Goal: Information Seeking & Learning: Learn about a topic

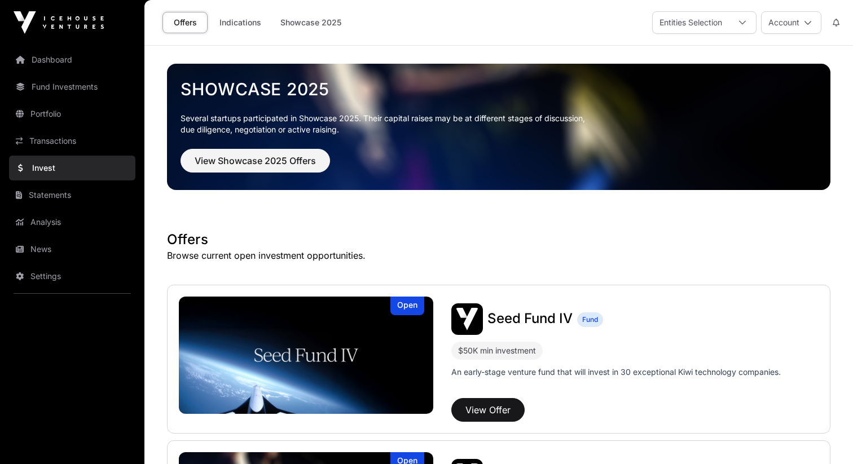
click at [318, 120] on p "Several startups participated in Showcase 2025. Their capital raises may be at …" at bounding box center [498, 124] width 636 height 23
click at [293, 158] on span "View Showcase 2025 Offers" at bounding box center [255, 161] width 121 height 14
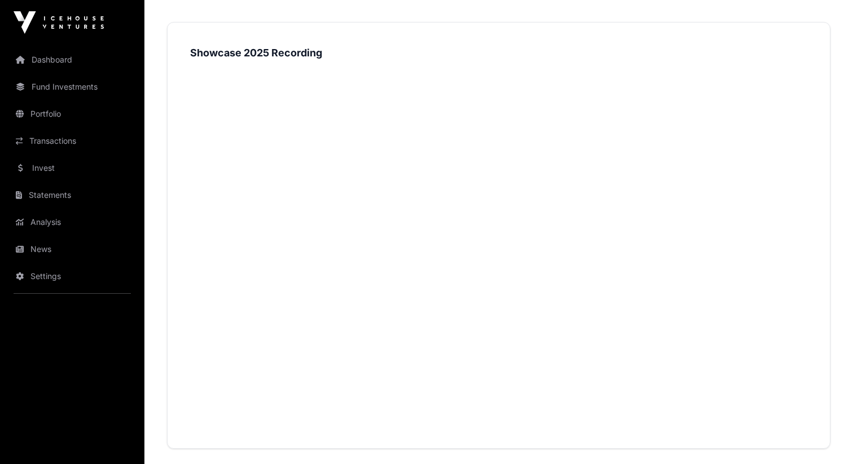
scroll to position [1233, 0]
click at [275, 55] on strong "Showcase 2025 Recording" at bounding box center [256, 55] width 132 height 12
click at [298, 36] on strong "Showcase 2025 Recording" at bounding box center [256, 38] width 132 height 12
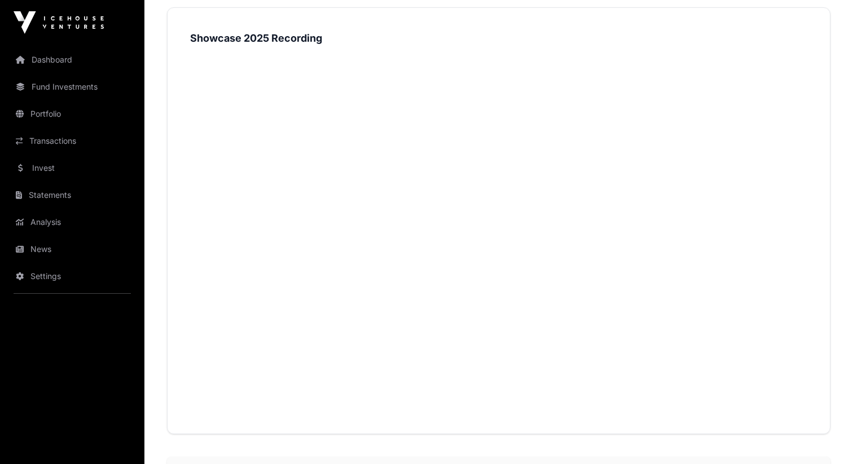
click at [201, 42] on strong "Showcase 2025 Recording" at bounding box center [256, 38] width 132 height 12
click at [281, 37] on strong "Showcase 2025 Recording" at bounding box center [256, 38] width 132 height 12
click at [529, 27] on div "Showcase 2025 Recording" at bounding box center [498, 220] width 663 height 427
click at [344, 399] on div "Showcase 2025 Recording" at bounding box center [498, 220] width 663 height 427
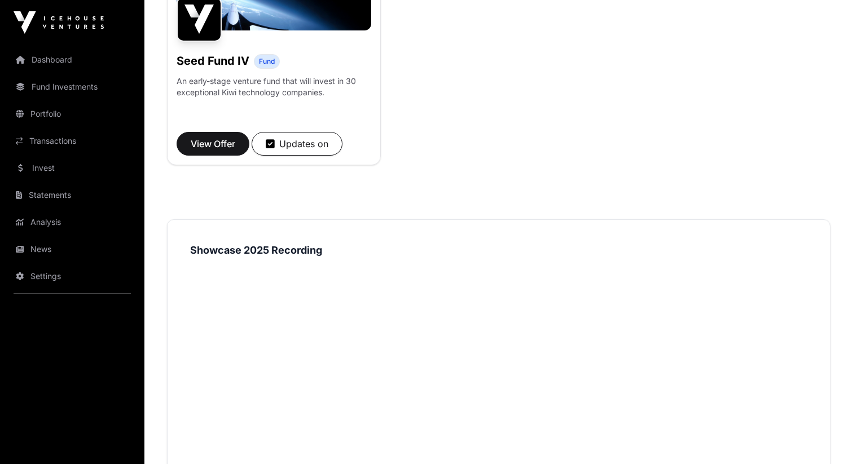
scroll to position [1206, 0]
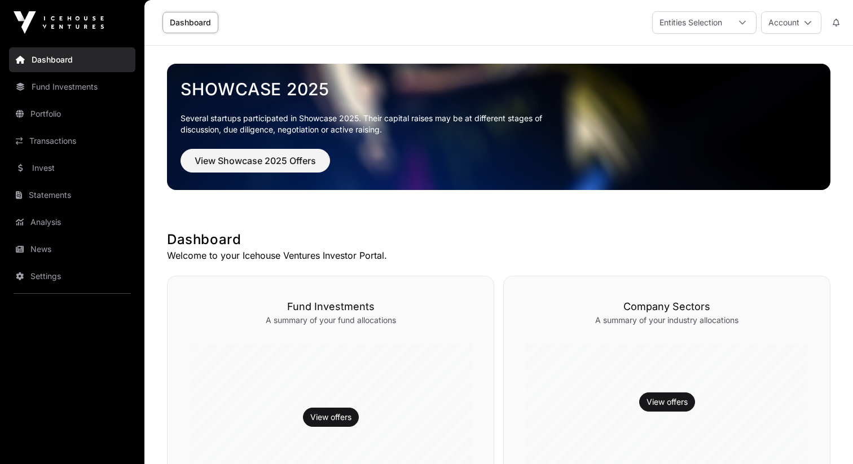
click at [54, 160] on link "Invest" at bounding box center [72, 168] width 126 height 25
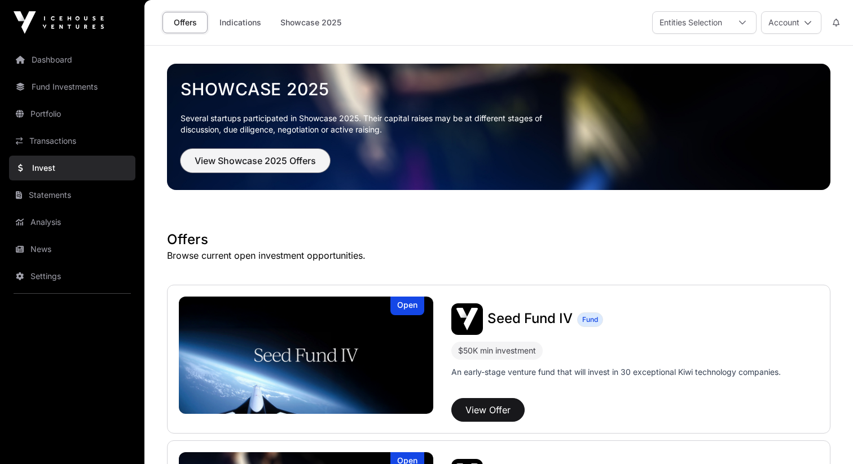
click at [266, 149] on button "View Showcase 2025 Offers" at bounding box center [254, 161] width 149 height 24
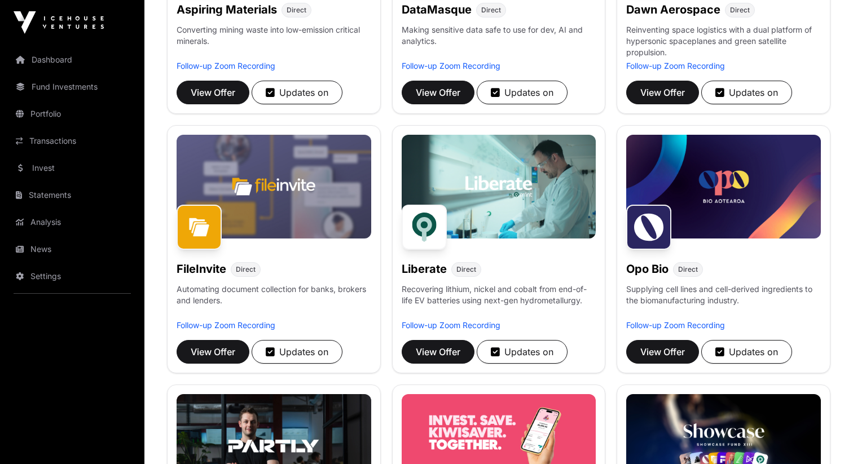
scroll to position [786, 0]
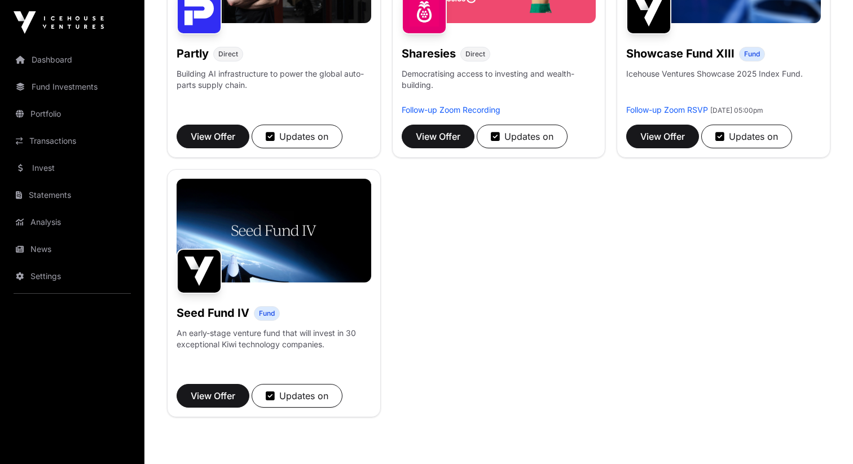
click at [685, 54] on h1 "Showcase Fund XIII" at bounding box center [680, 54] width 108 height 16
click at [657, 143] on button "View Offer" at bounding box center [662, 137] width 73 height 24
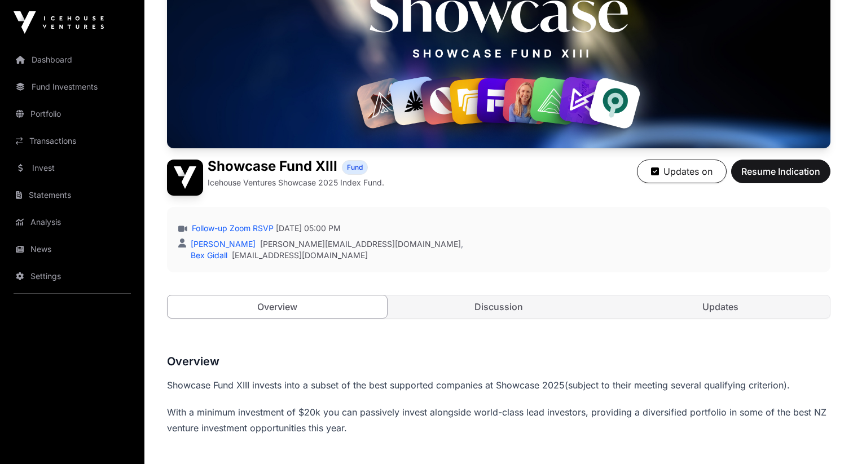
scroll to position [174, 0]
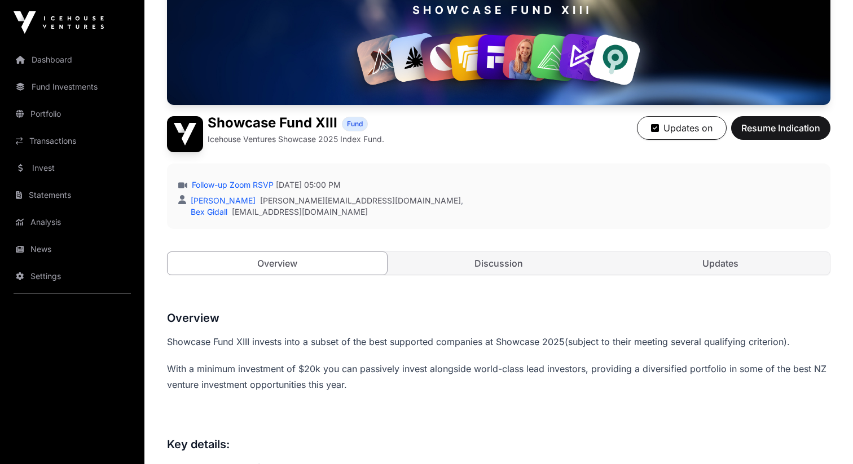
click at [509, 267] on link "Discussion" at bounding box center [498, 263] width 219 height 23
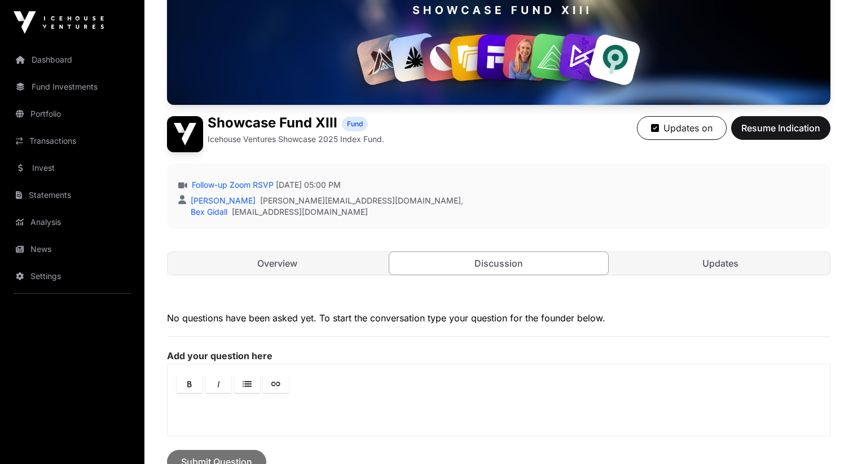
click at [281, 258] on link "Overview" at bounding box center [277, 263] width 219 height 23
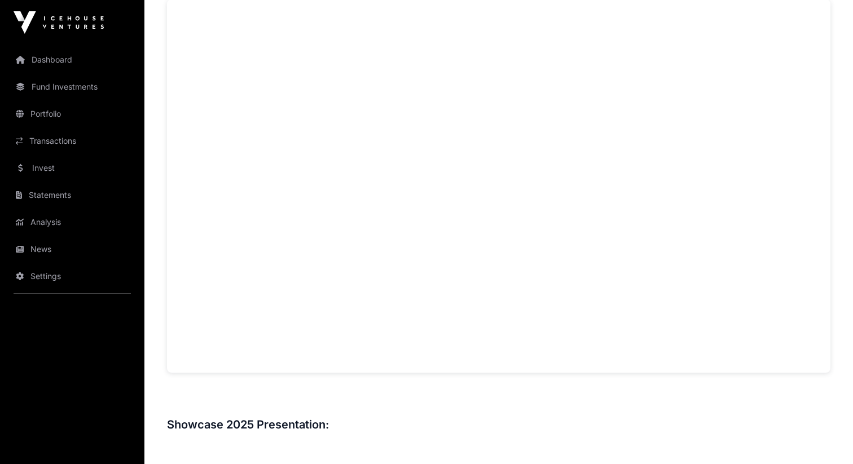
scroll to position [799, 0]
